Goal: Register for event/course

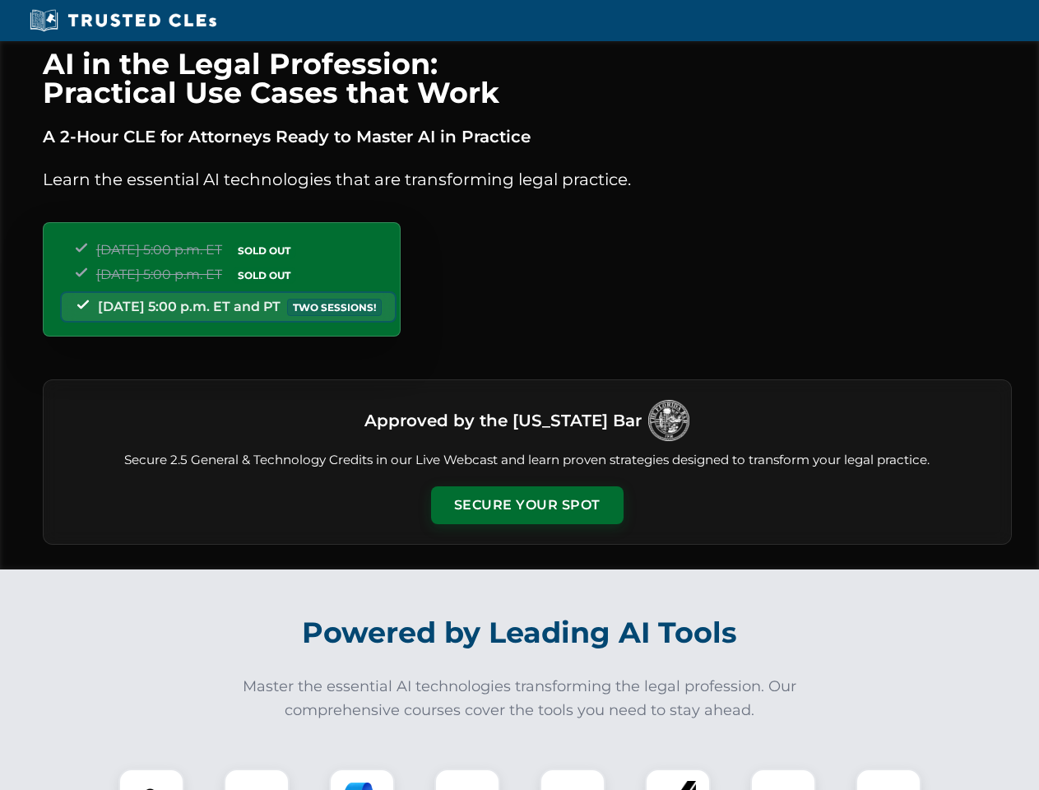
click at [526, 505] on button "Secure Your Spot" at bounding box center [527, 505] width 192 height 38
click at [151, 779] on img at bounding box center [152, 801] width 48 height 48
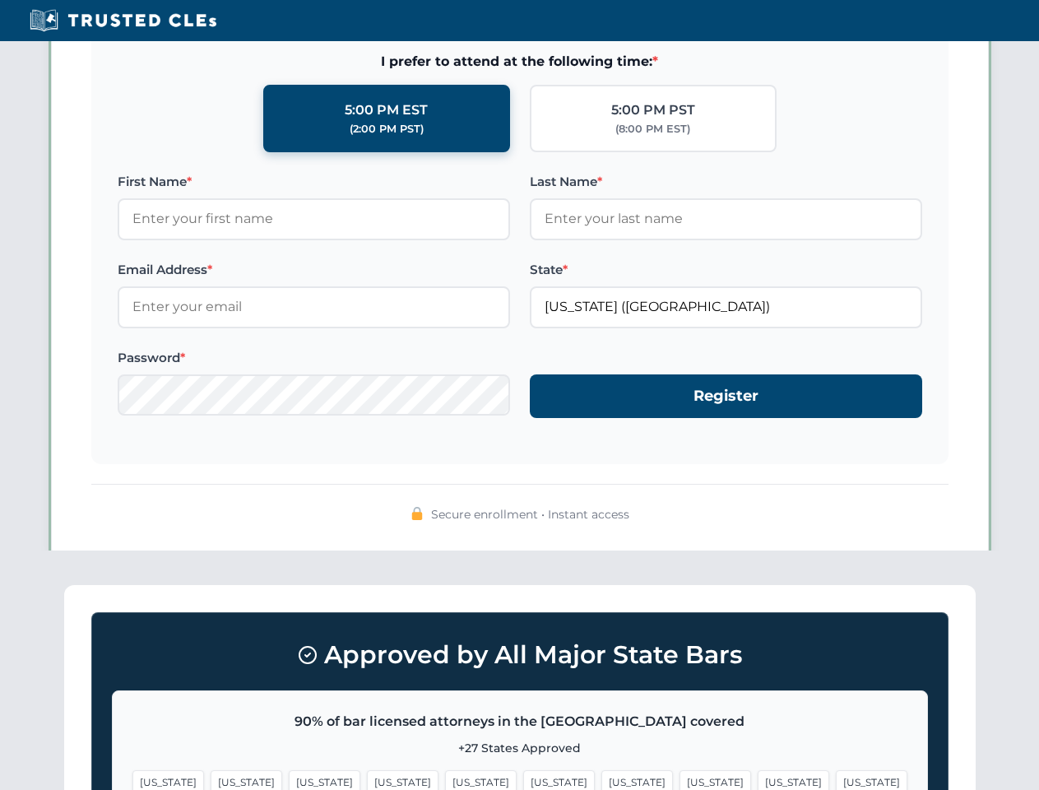
click at [601, 779] on span "[US_STATE]" at bounding box center [637, 782] width 72 height 24
click at [758, 779] on span "[US_STATE]" at bounding box center [794, 782] width 72 height 24
